Goal: Task Accomplishment & Management: Use online tool/utility

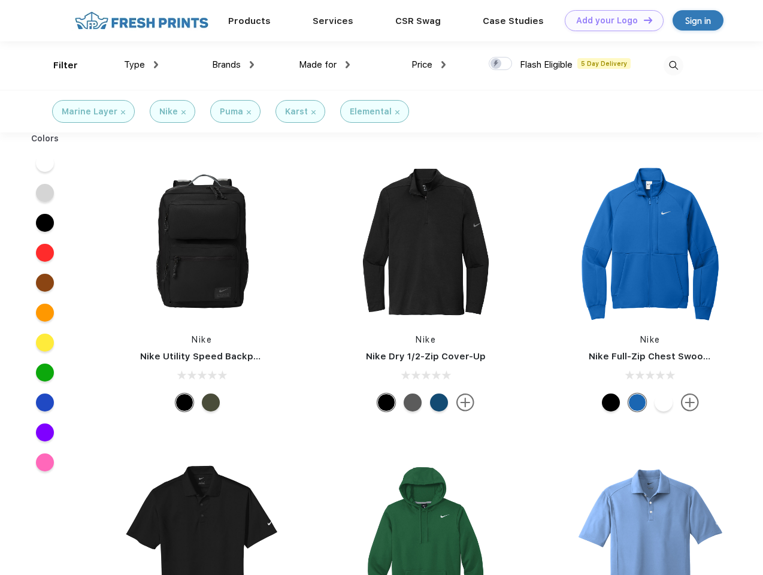
scroll to position [1, 0]
click at [610, 20] on link "Add your Logo Design Tool" at bounding box center [614, 20] width 99 height 21
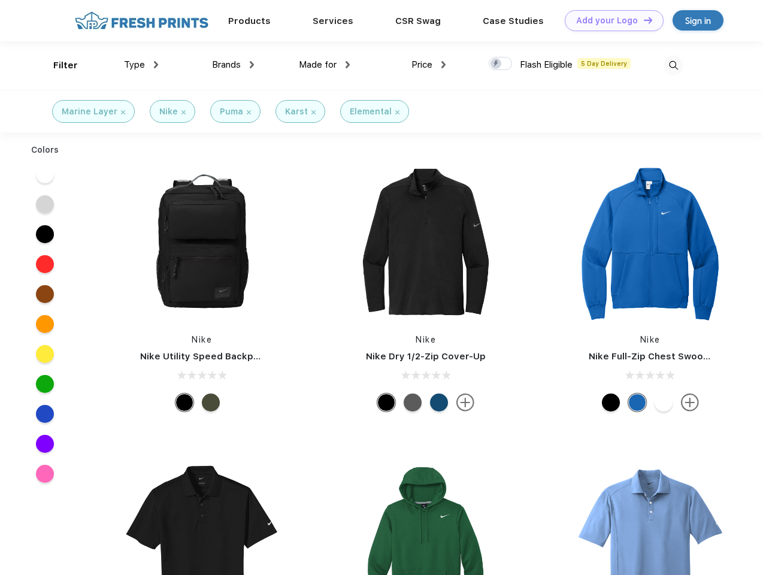
click at [0, 0] on div "Design Tool" at bounding box center [0, 0] width 0 height 0
click at [643, 20] on link "Add your Logo Design Tool" at bounding box center [614, 20] width 99 height 21
click at [58, 65] on div "Filter" at bounding box center [65, 66] width 25 height 14
click at [141, 65] on span "Type" at bounding box center [134, 64] width 21 height 11
click at [233, 65] on span "Brands" at bounding box center [226, 64] width 29 height 11
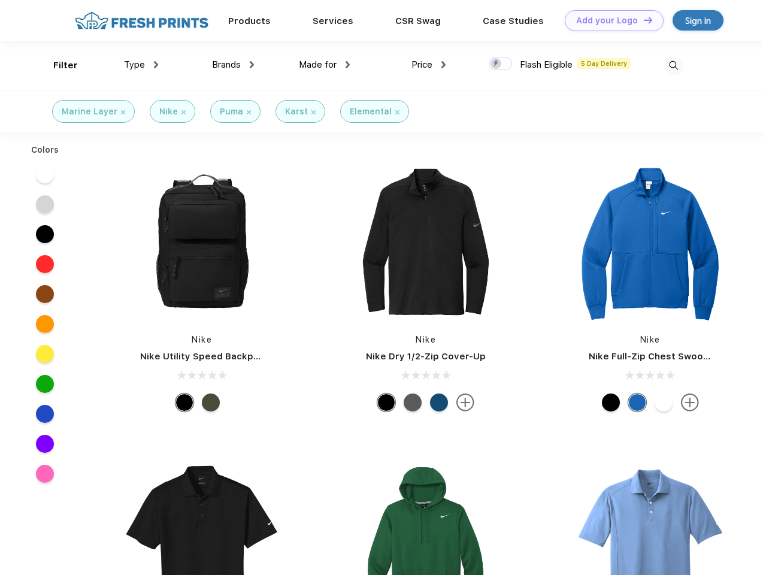
click at [325, 65] on span "Made for" at bounding box center [318, 64] width 38 height 11
click at [429, 65] on span "Price" at bounding box center [422, 64] width 21 height 11
click at [501, 64] on div at bounding box center [500, 63] width 23 height 13
click at [497, 64] on input "checkbox" at bounding box center [493, 60] width 8 height 8
click at [673, 65] on img at bounding box center [674, 66] width 20 height 20
